Goal: Task Accomplishment & Management: Complete application form

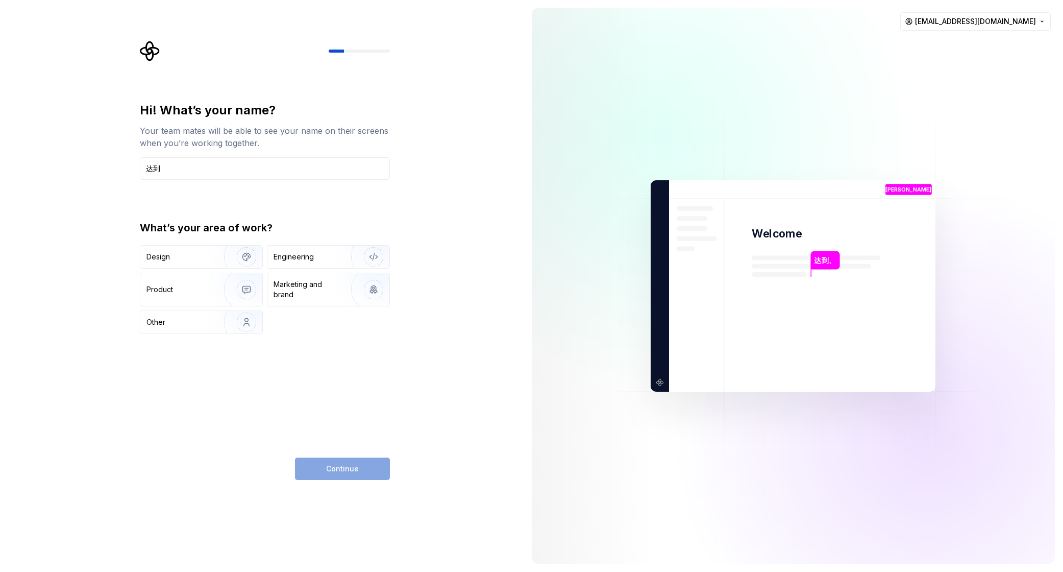
type input "[PERSON_NAME]"
type input "dd [PERSON_NAME]"
click at [353, 472] on div "Continue" at bounding box center [342, 468] width 95 height 22
click at [312, 258] on div "Engineering" at bounding box center [294, 257] width 40 height 10
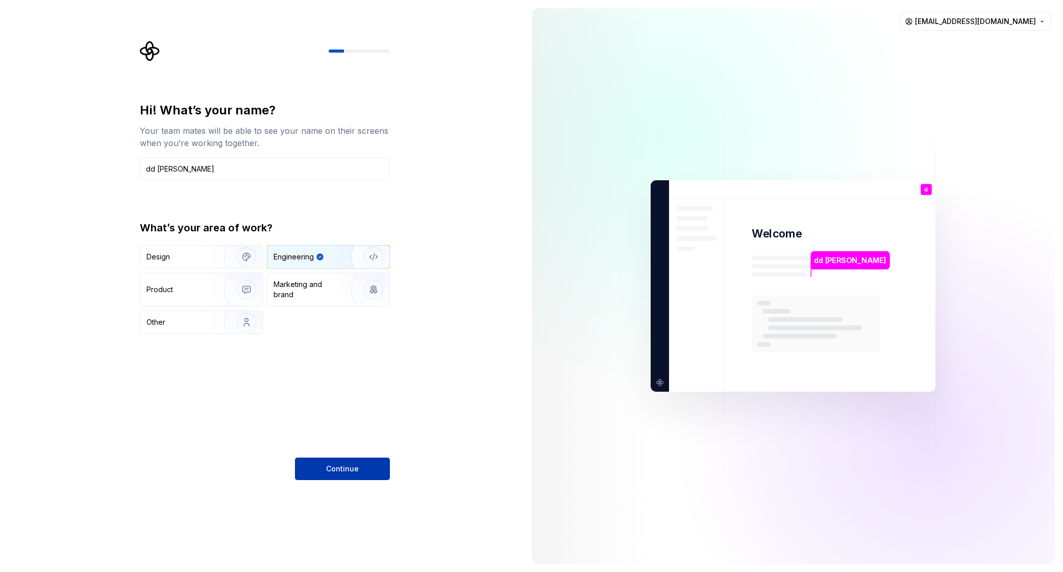
click at [350, 464] on span "Continue" at bounding box center [342, 469] width 33 height 10
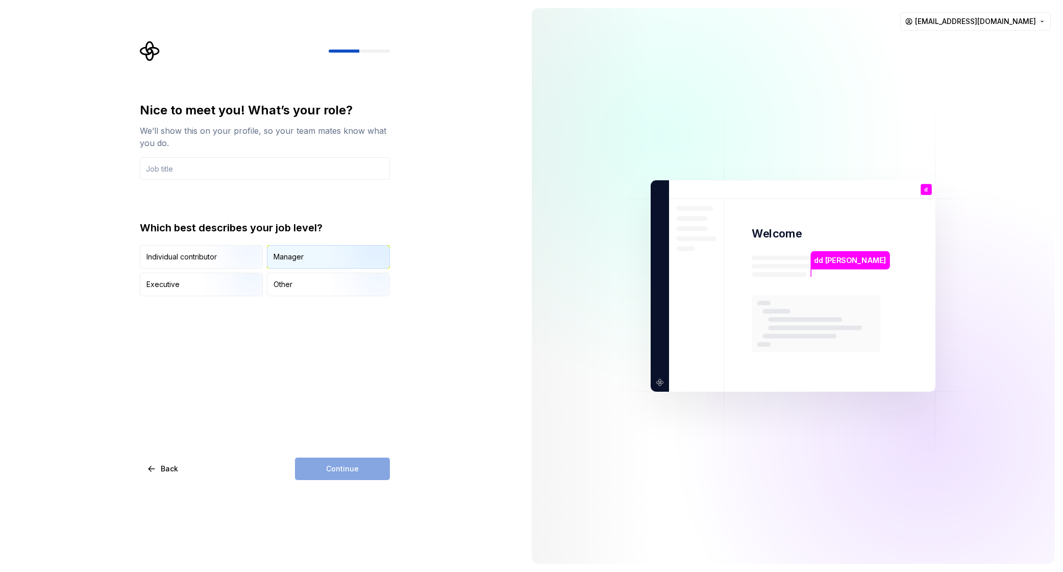
click at [313, 259] on div "Manager" at bounding box center [328, 257] width 122 height 22
click at [252, 166] on input "text" at bounding box center [265, 168] width 250 height 22
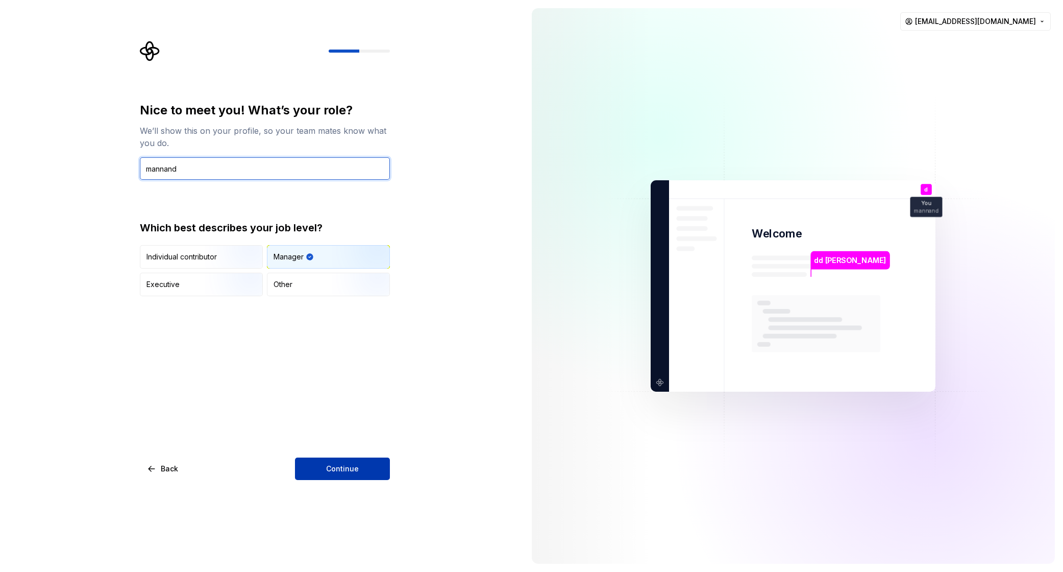
type input "mannand"
click at [354, 469] on span "Continue" at bounding box center [342, 469] width 33 height 10
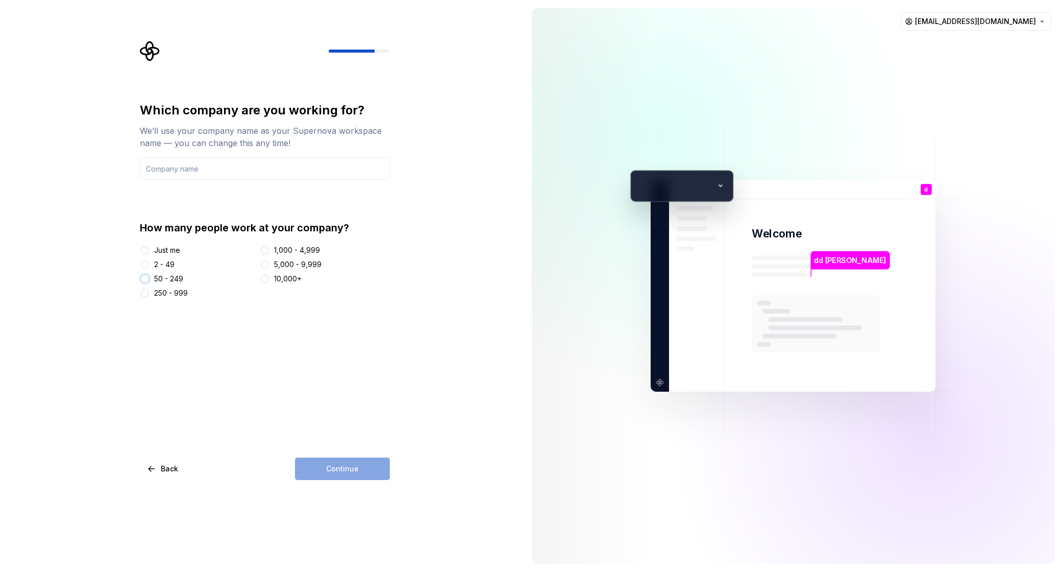
click at [145, 279] on button "50 - 249" at bounding box center [145, 279] width 8 height 8
click at [313, 166] on input "text" at bounding box center [265, 168] width 250 height 22
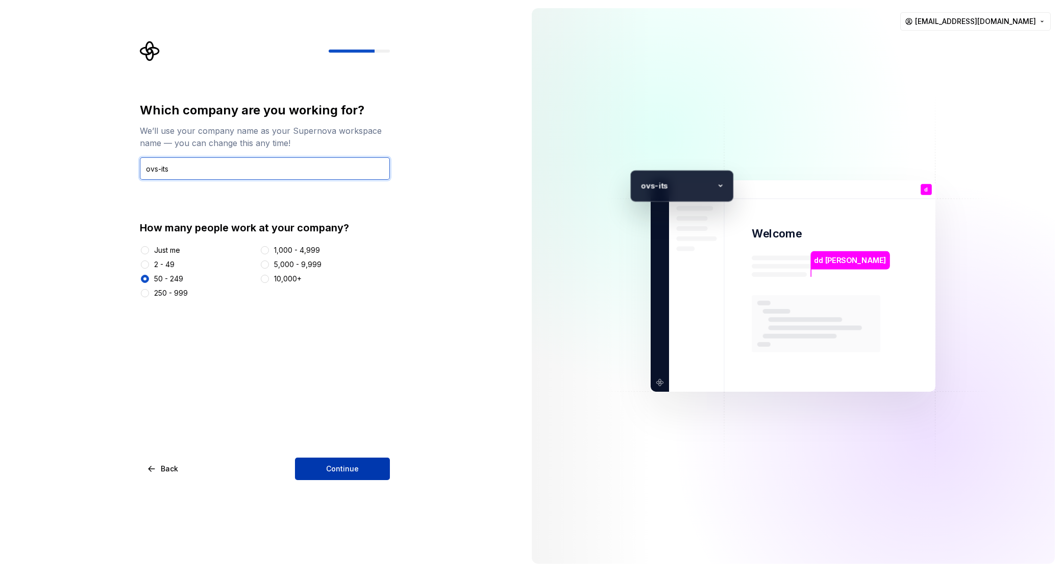
type input "ovs-its"
click at [335, 462] on button "Continue" at bounding box center [342, 468] width 95 height 22
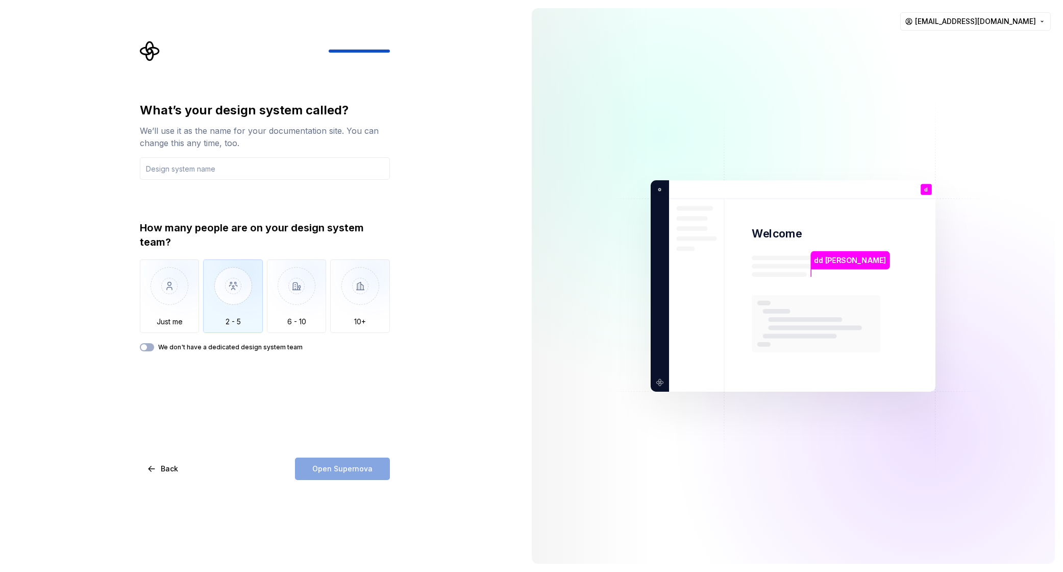
click at [233, 284] on img "button" at bounding box center [233, 293] width 60 height 68
click at [218, 165] on input "text" at bounding box center [265, 168] width 250 height 22
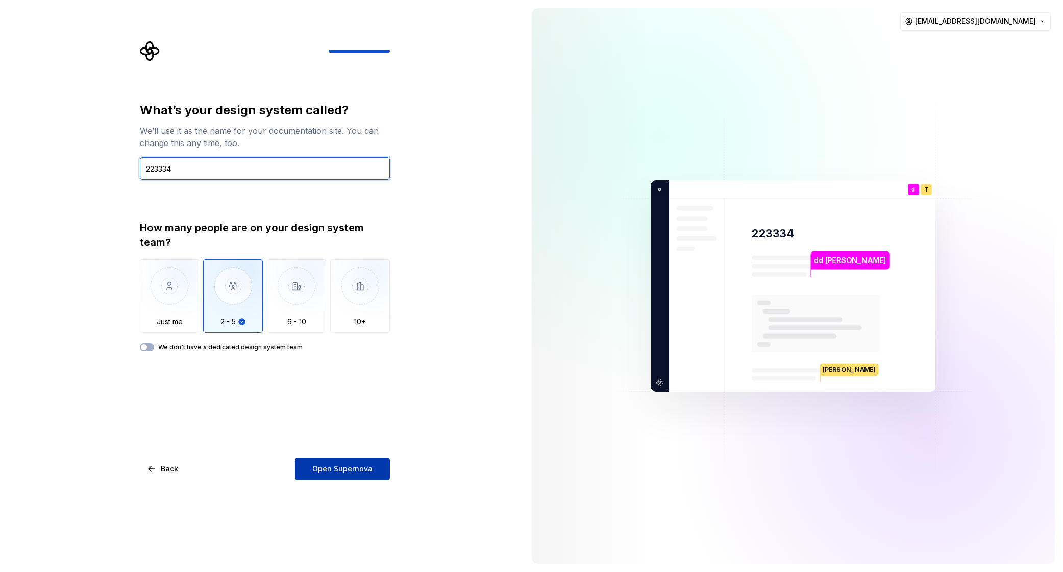
type input "223334"
click at [332, 461] on button "Open Supernova" at bounding box center [342, 468] width 95 height 22
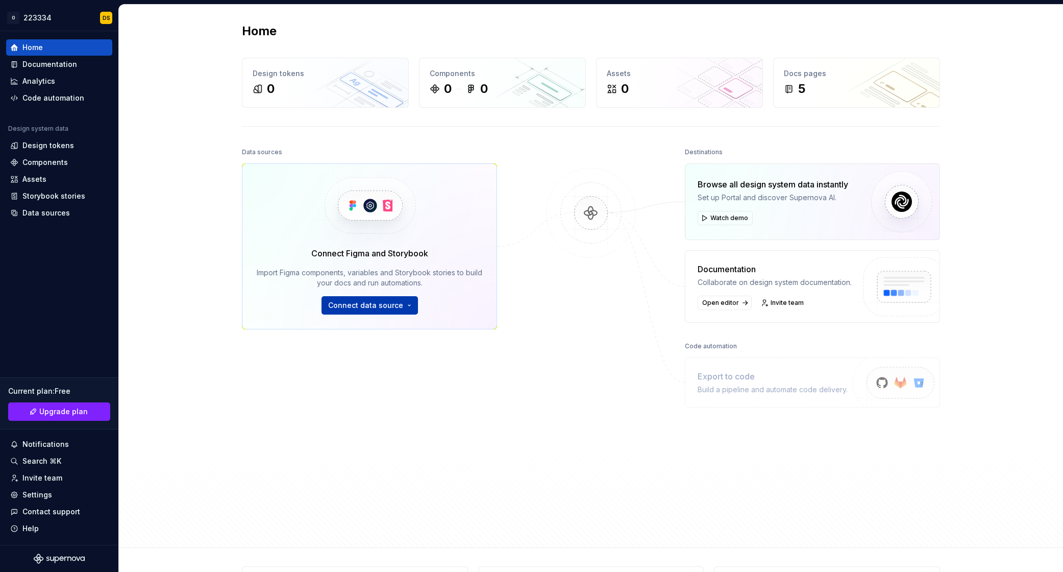
click at [380, 306] on span "Connect data source" at bounding box center [365, 305] width 75 height 10
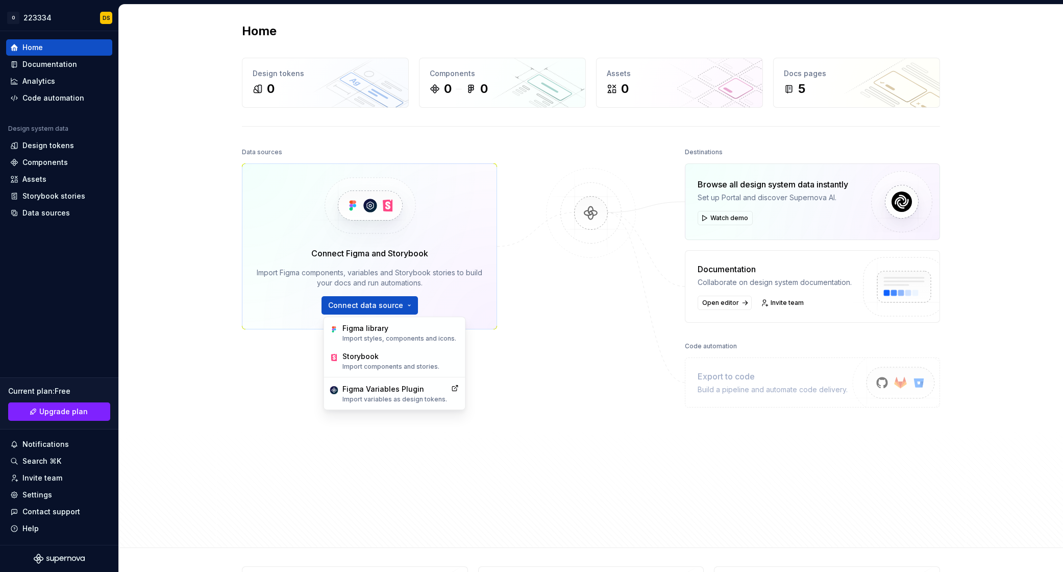
click at [281, 351] on div "Data sources Connect Figma and Storybook Import Figma components, variables and…" at bounding box center [369, 316] width 255 height 343
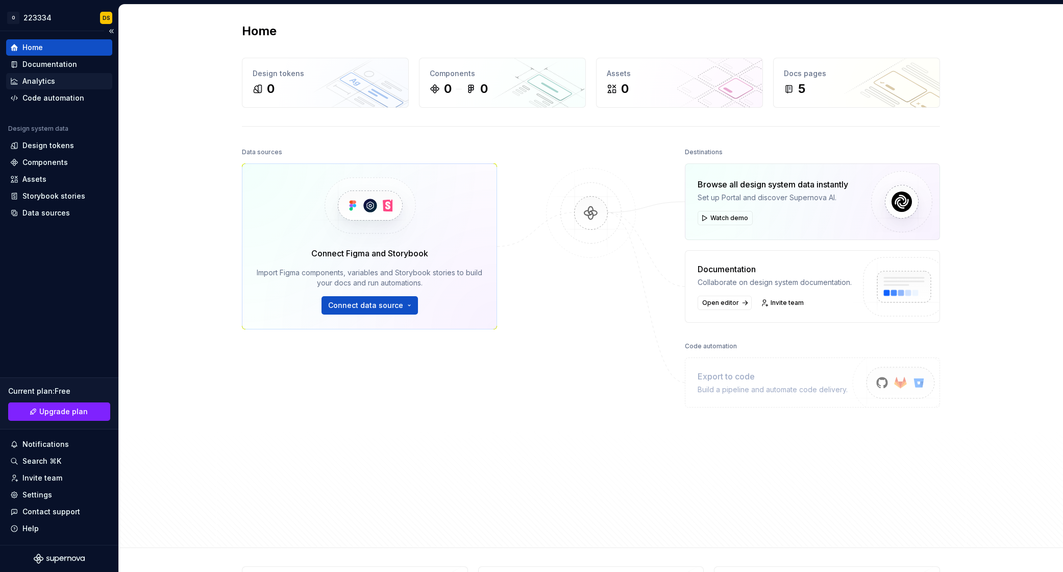
click at [48, 80] on div "Analytics" at bounding box center [38, 81] width 33 height 10
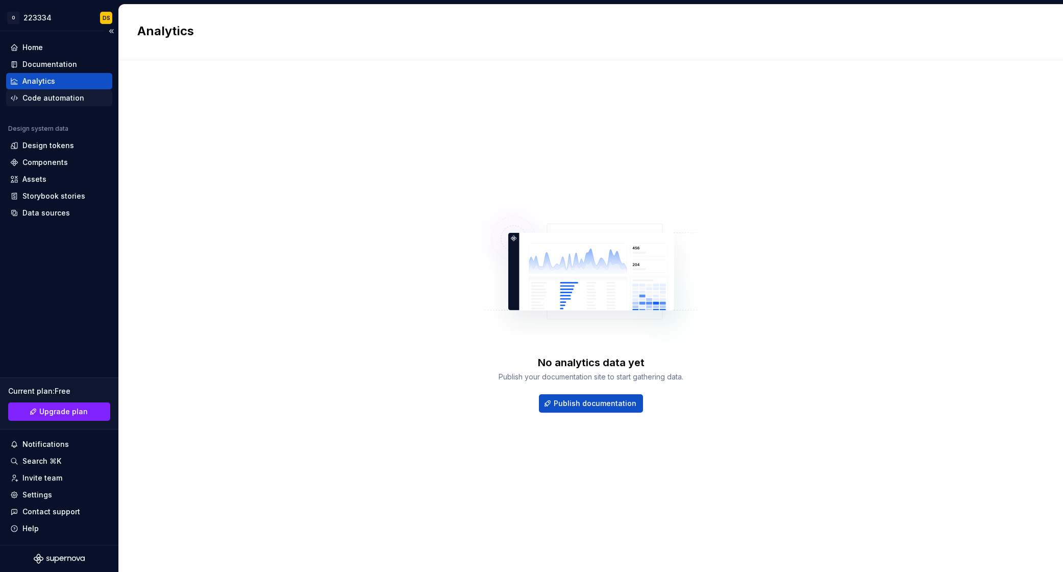
click at [68, 102] on div "Code automation" at bounding box center [53, 98] width 62 height 10
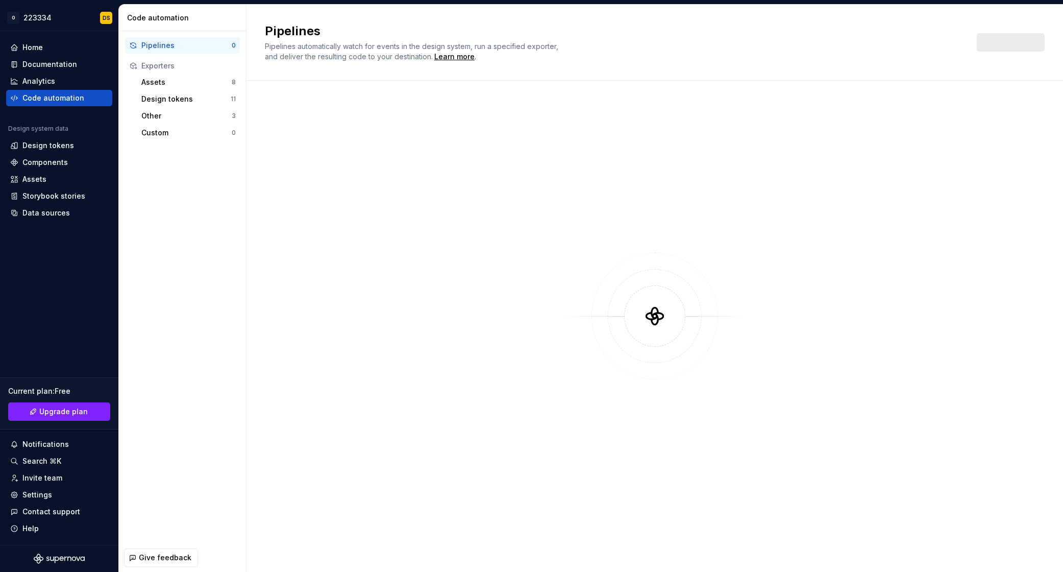
click at [355, 69] on div "Pipelines Pipelines automatically watch for events in the design system, run a …" at bounding box center [655, 43] width 817 height 76
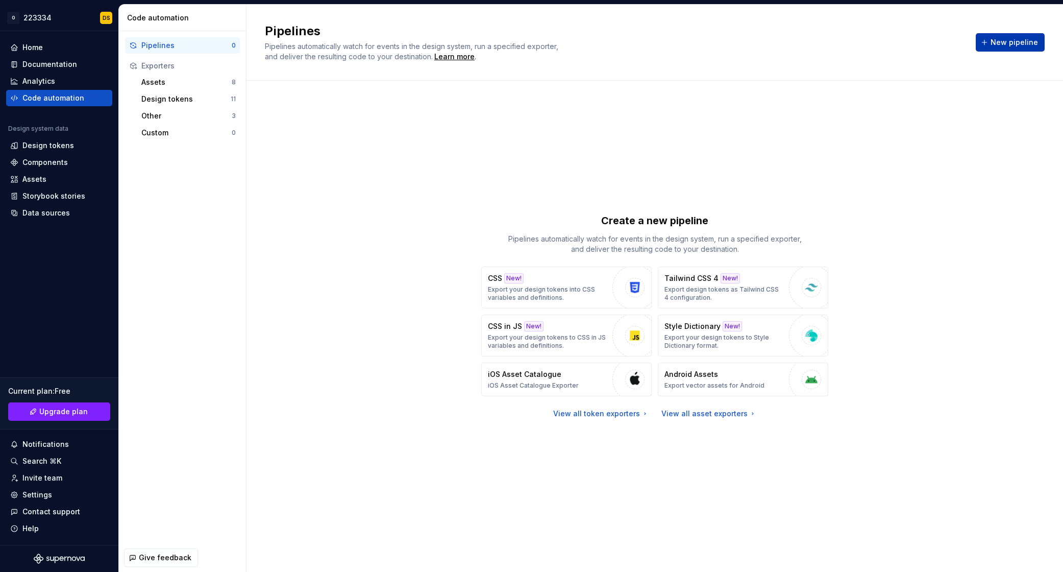
click at [1023, 45] on span "New pipeline" at bounding box center [1014, 42] width 47 height 10
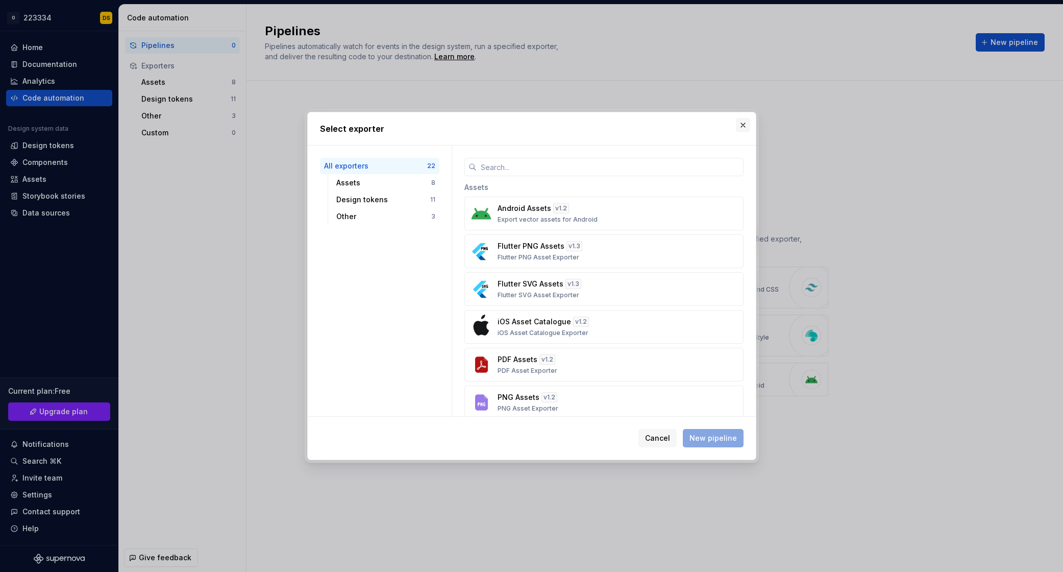
click at [744, 123] on button "button" at bounding box center [743, 125] width 14 height 14
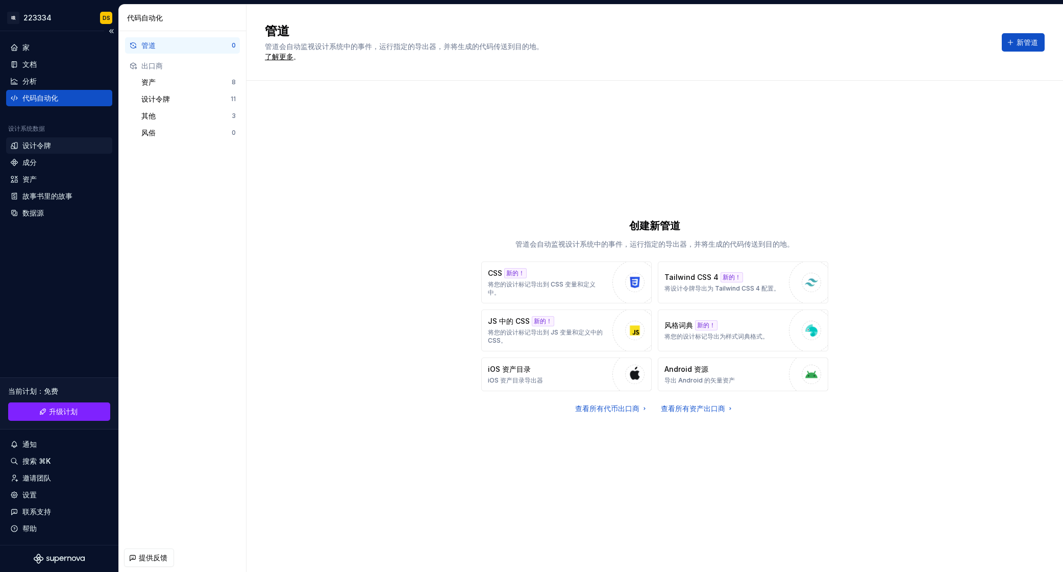
click at [48, 148] on font "设计令牌" at bounding box center [36, 145] width 29 height 9
